Goal: Information Seeking & Learning: Learn about a topic

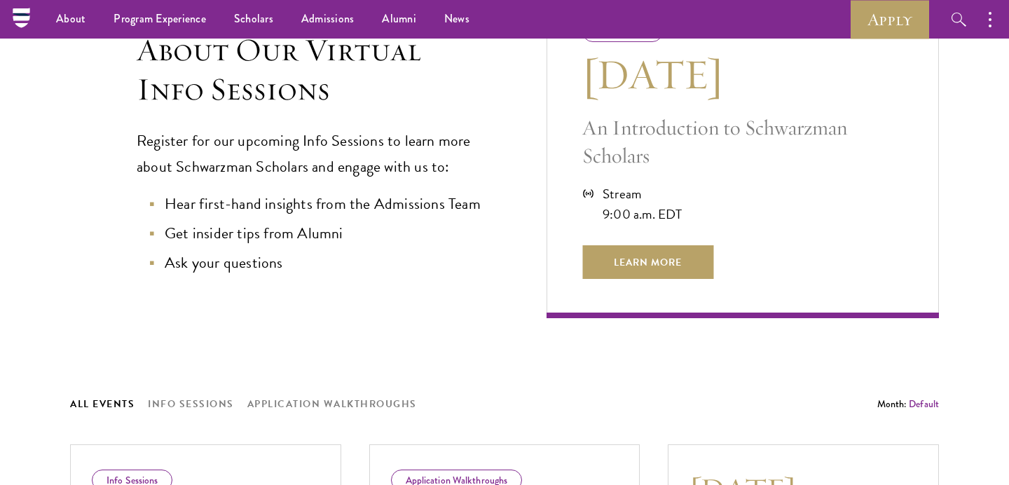
scroll to position [369, 0]
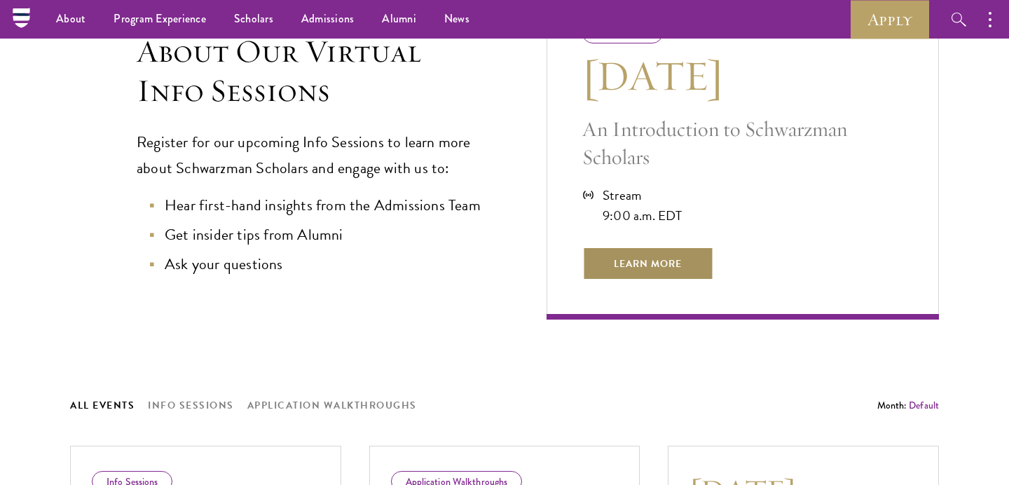
click at [645, 268] on span "Learn More" at bounding box center [647, 264] width 131 height 34
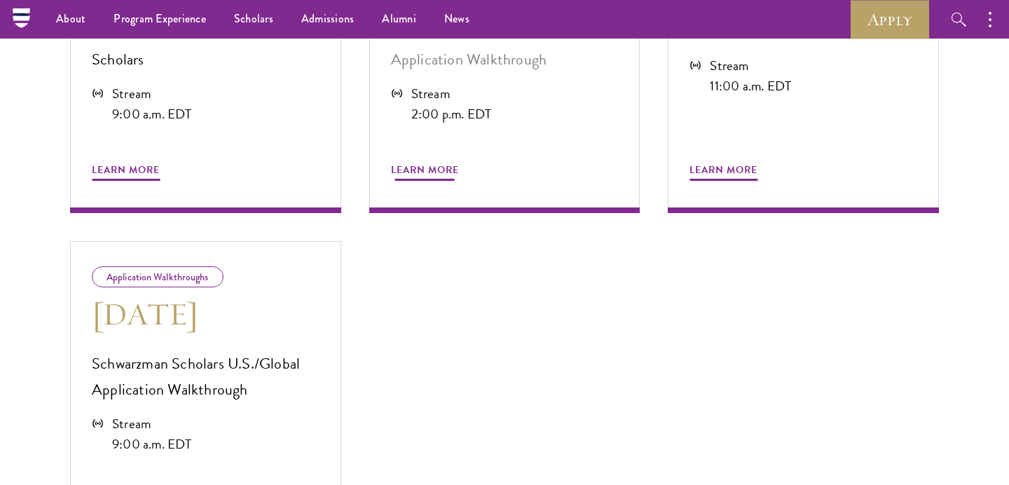
scroll to position [703, 0]
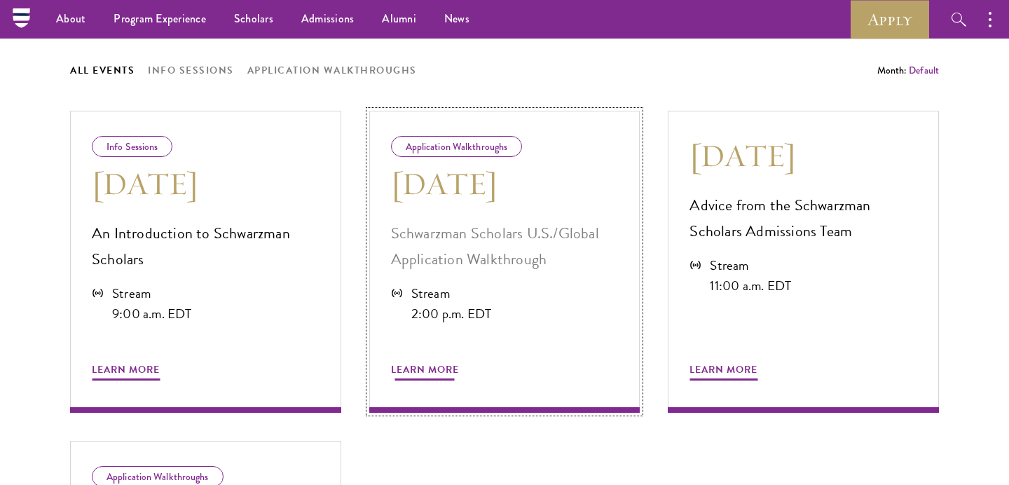
click at [444, 361] on span "Learn More" at bounding box center [425, 372] width 68 height 22
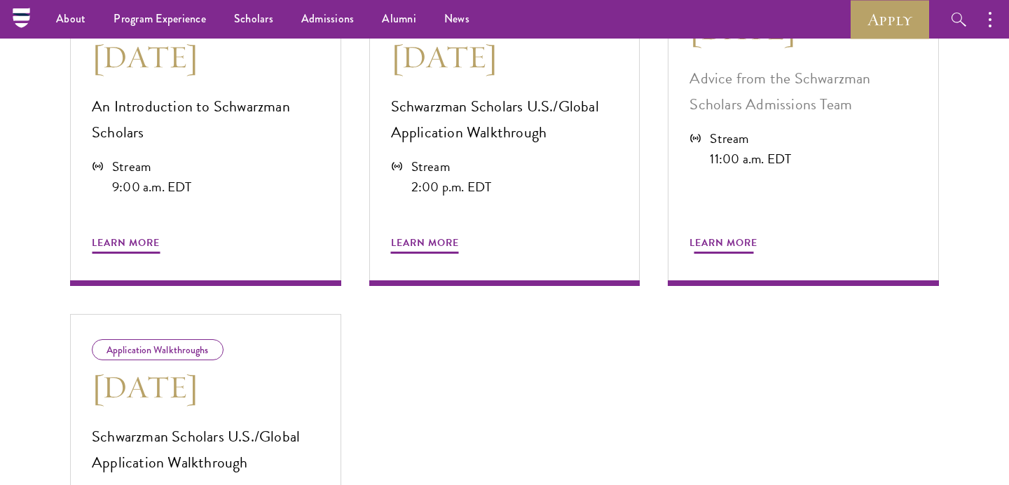
scroll to position [804, 0]
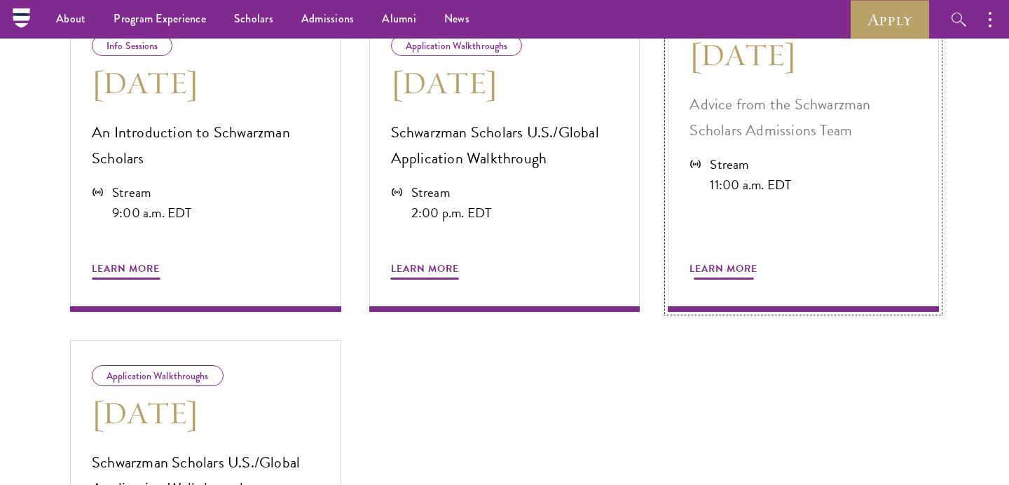
click at [739, 269] on span "Learn More" at bounding box center [723, 271] width 68 height 22
